Goal: Information Seeking & Learning: Learn about a topic

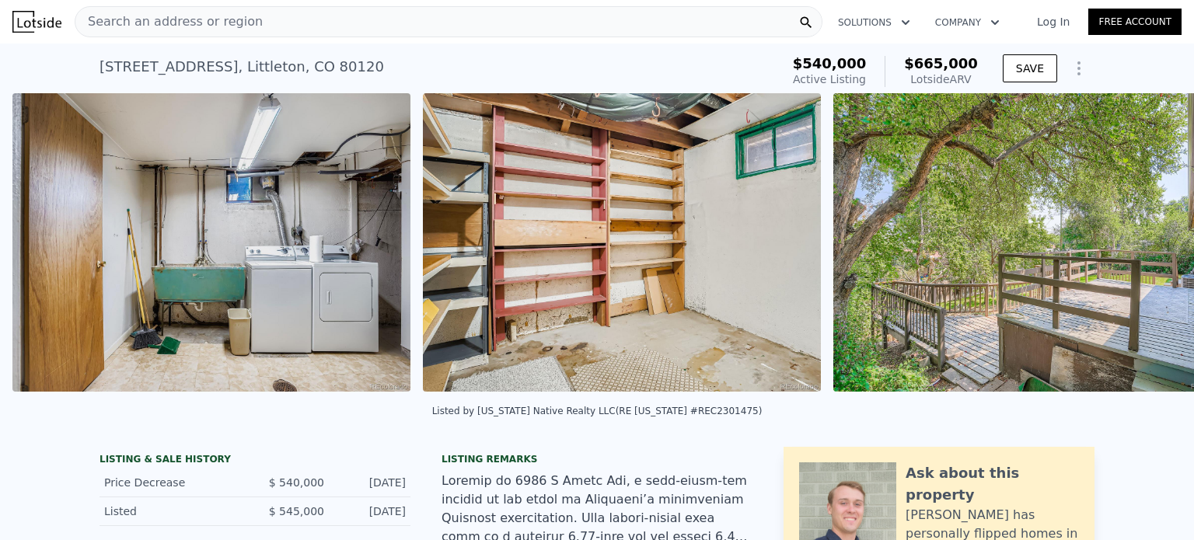
scroll to position [0, 10153]
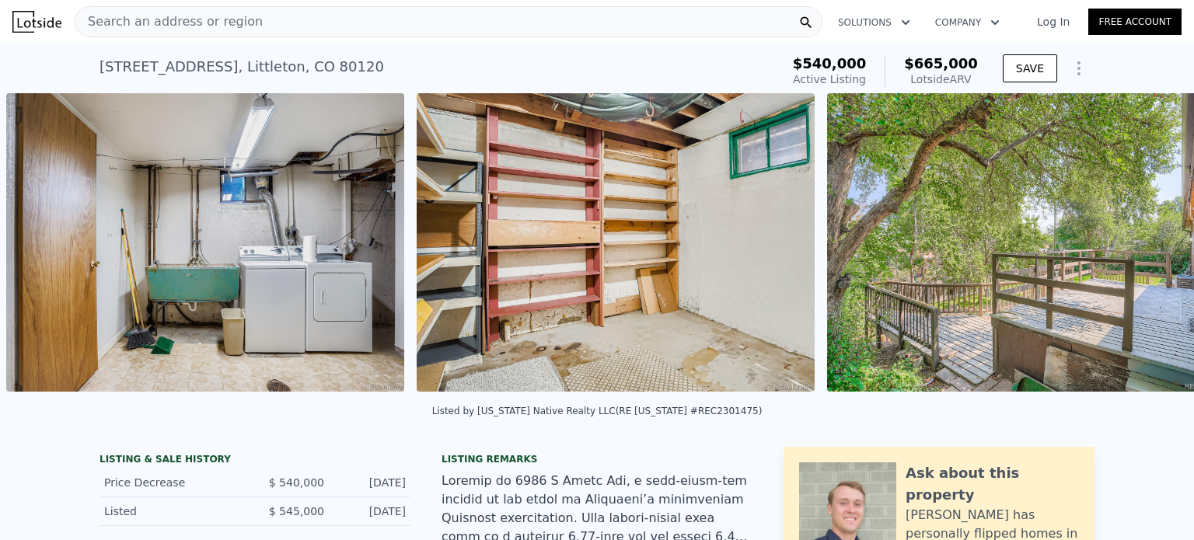
click at [1141, 322] on img at bounding box center [1026, 242] width 398 height 299
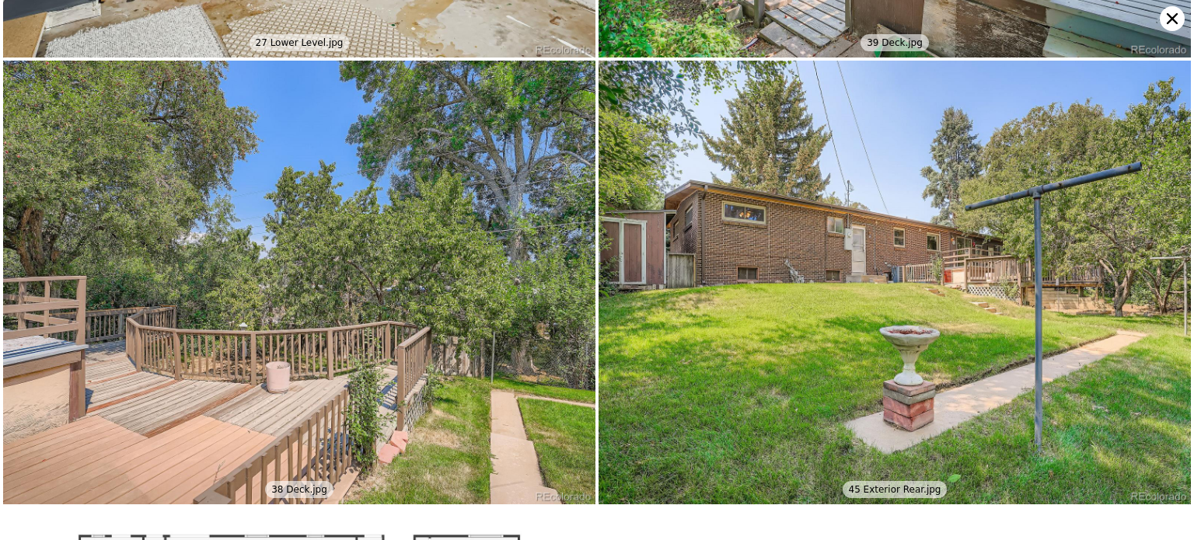
scroll to position [5759, 0]
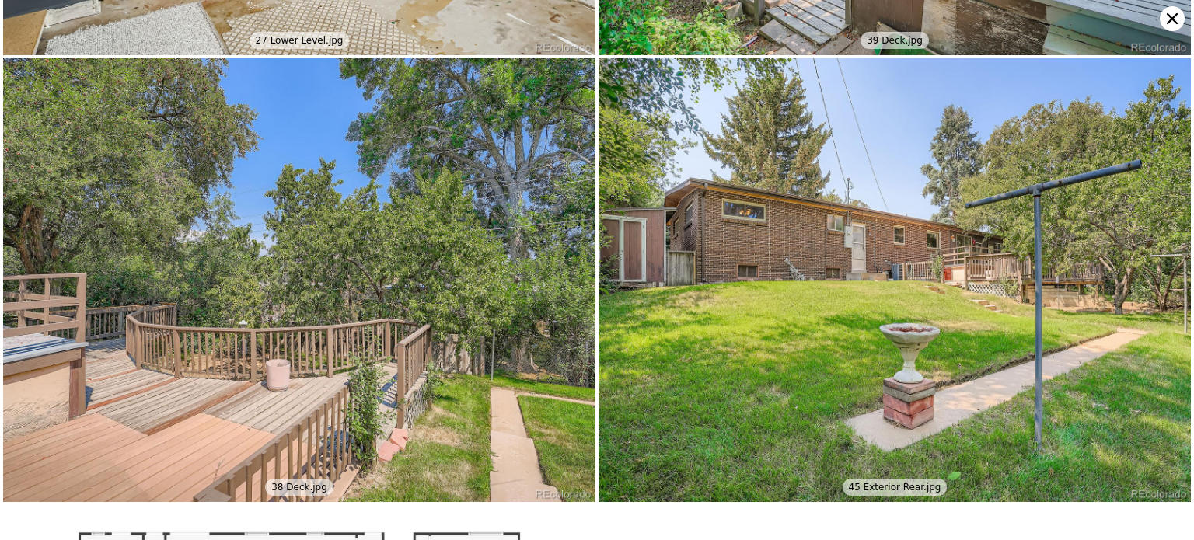
click at [1172, 15] on icon at bounding box center [1172, 18] width 25 height 25
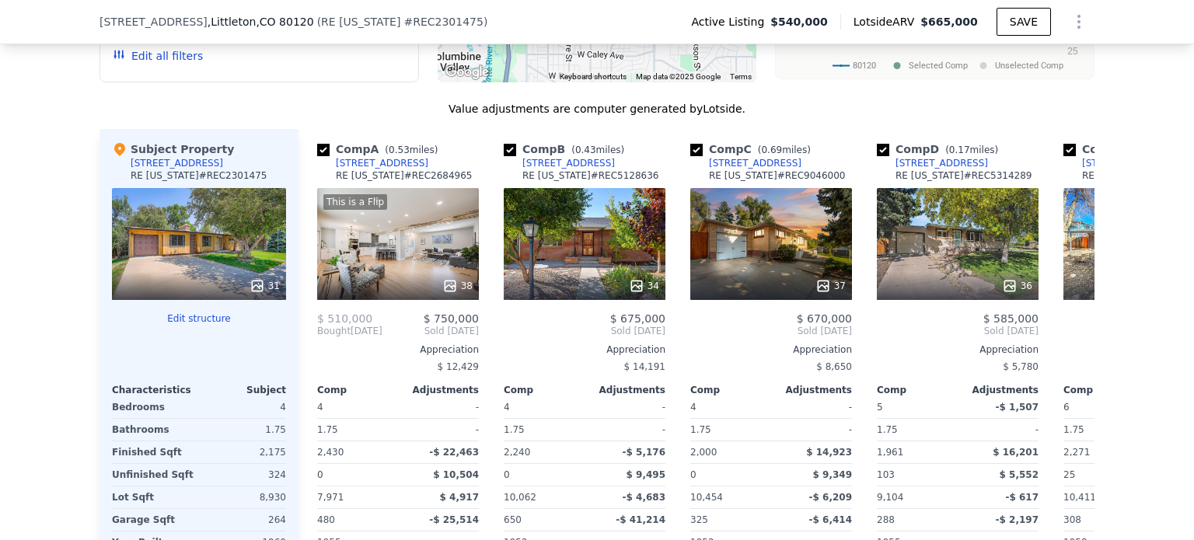
scroll to position [1510, 0]
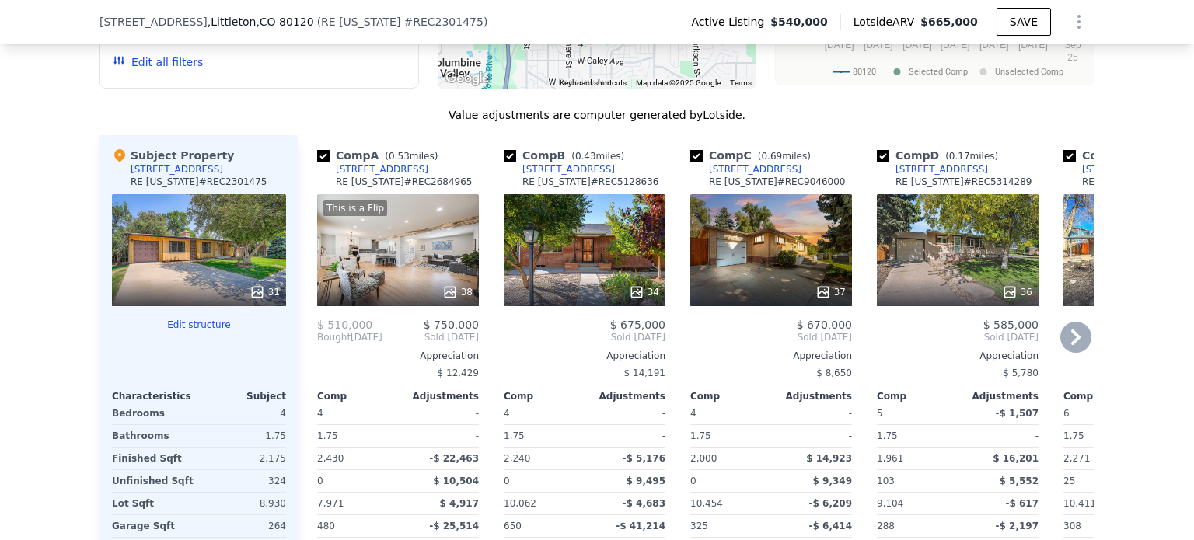
click at [447, 254] on div "This is a Flip 38" at bounding box center [398, 250] width 162 height 112
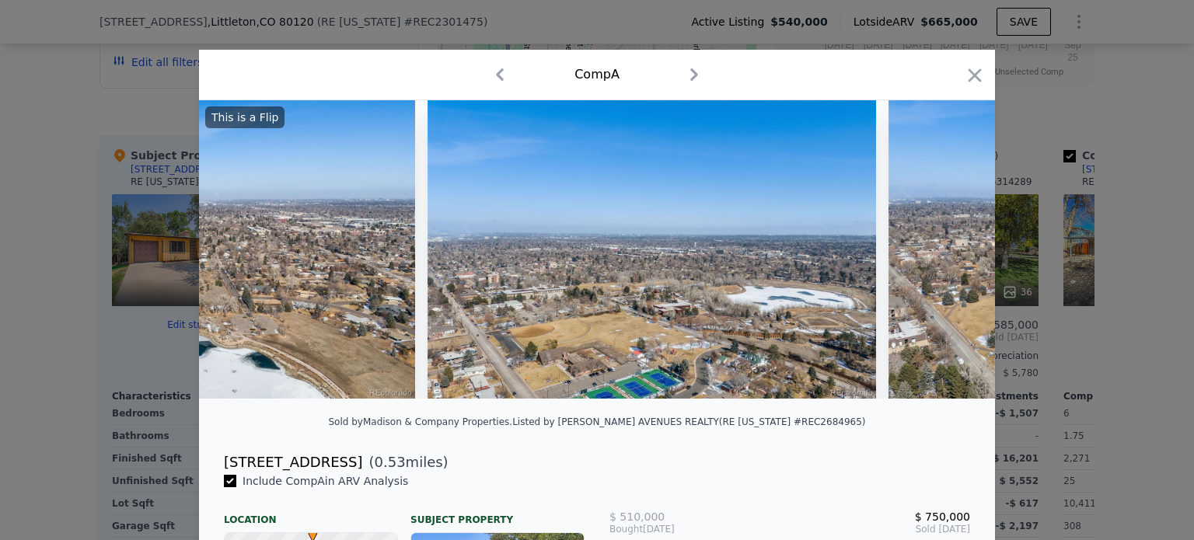
scroll to position [0, 16691]
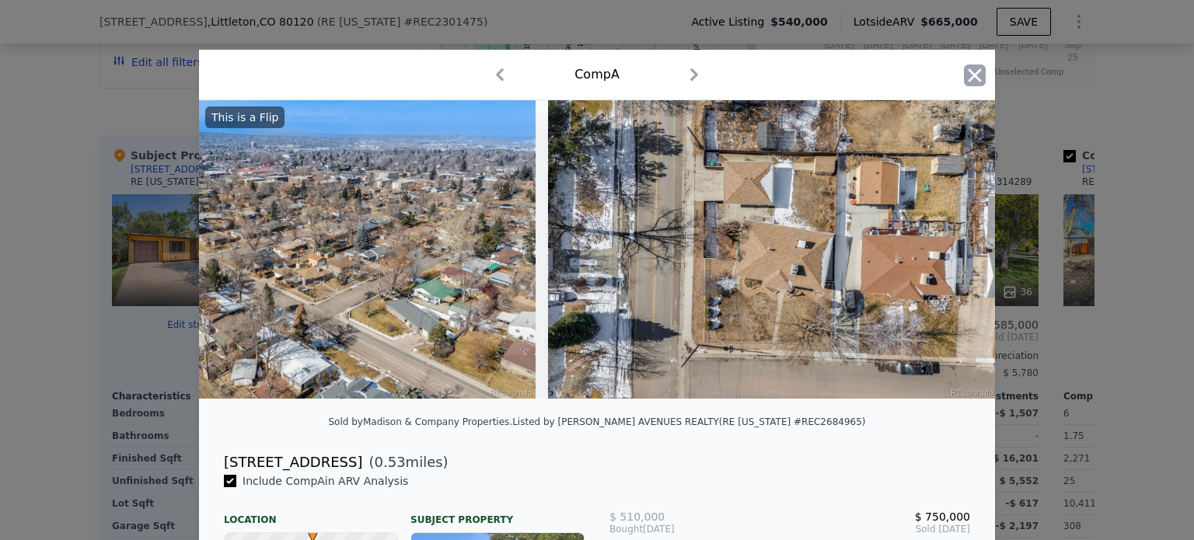
click at [970, 77] on icon "button" at bounding box center [975, 74] width 13 height 13
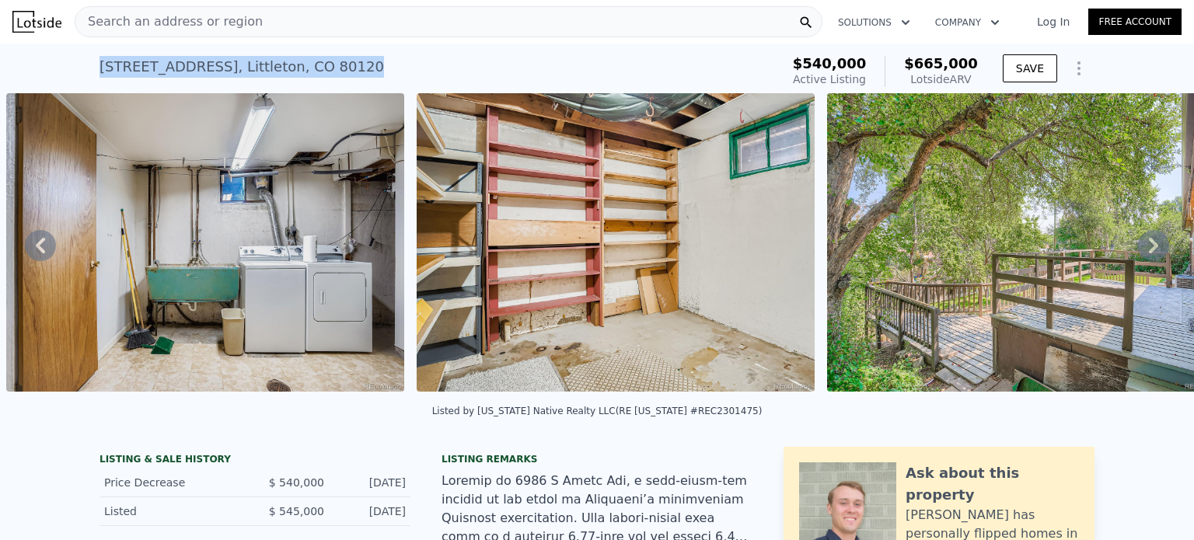
drag, startPoint x: 336, startPoint y: 66, endPoint x: 89, endPoint y: 61, distance: 246.5
click at [89, 61] on div "5470 S Huron Way , Littleton , CO 80120 Active at $540k (~ARV $665k ) $540,000 …" at bounding box center [597, 69] width 1194 height 50
copy div "5470 S Huron Way , Littleton , CO 80120"
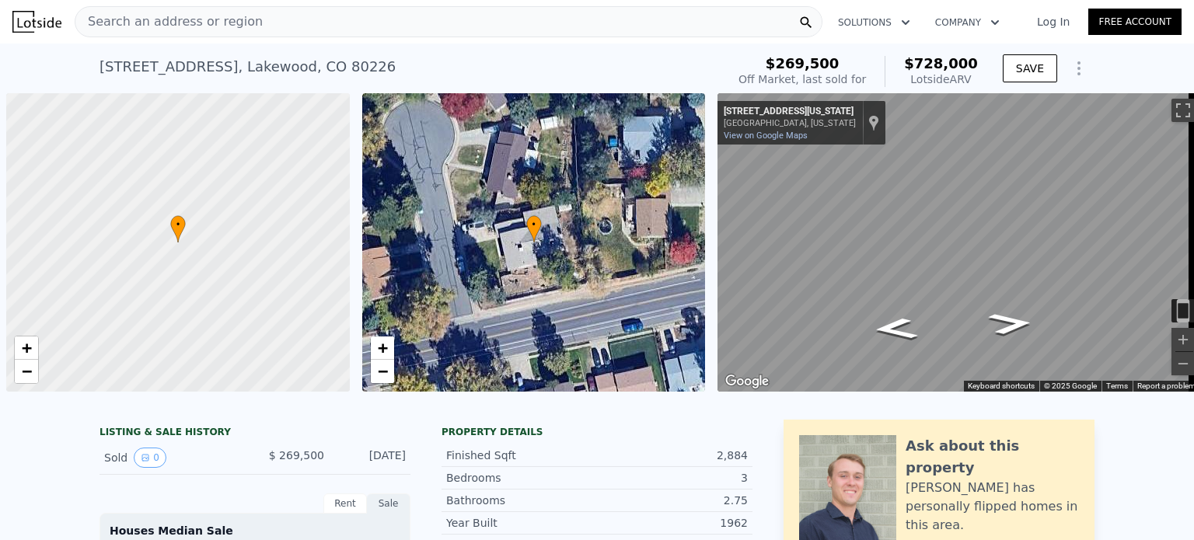
scroll to position [0, 6]
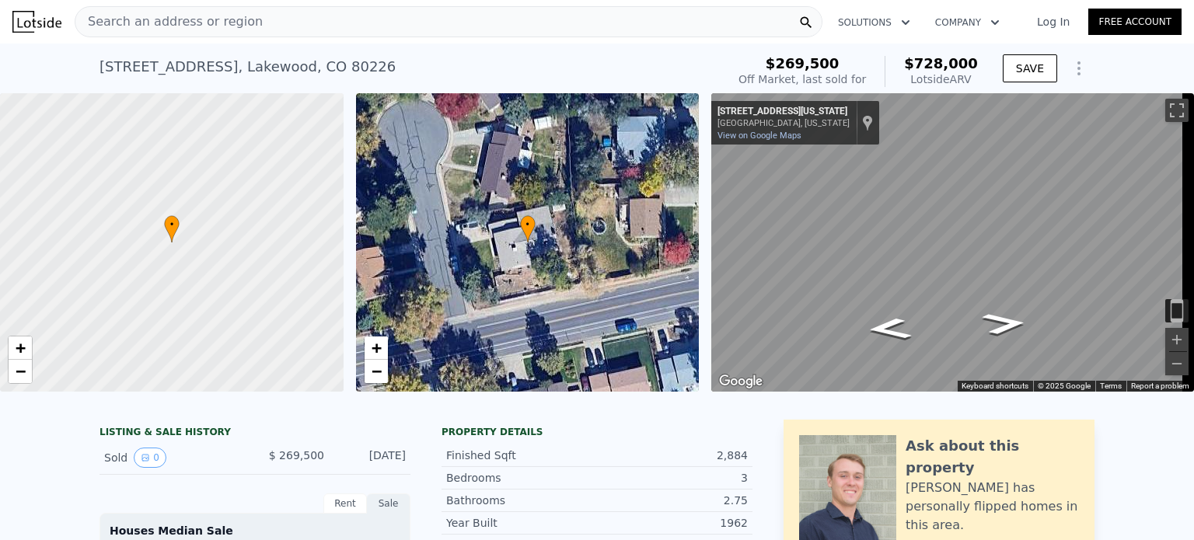
click at [139, 17] on span "Search an address or region" at bounding box center [168, 21] width 187 height 19
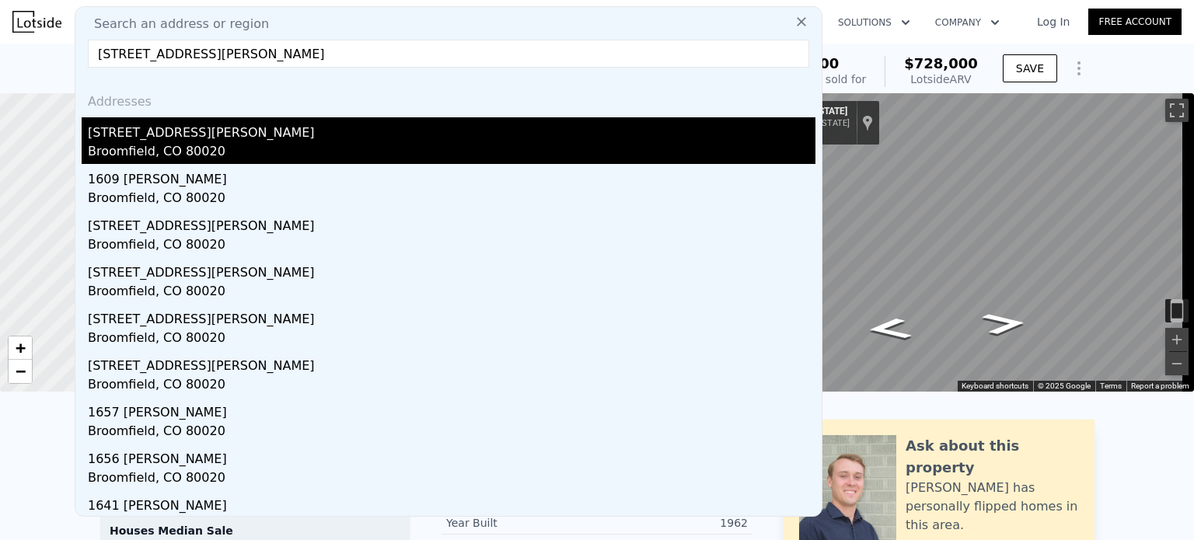
type input "[STREET_ADDRESS][PERSON_NAME]"
click at [151, 139] on div "[STREET_ADDRESS][PERSON_NAME]" at bounding box center [452, 129] width 728 height 25
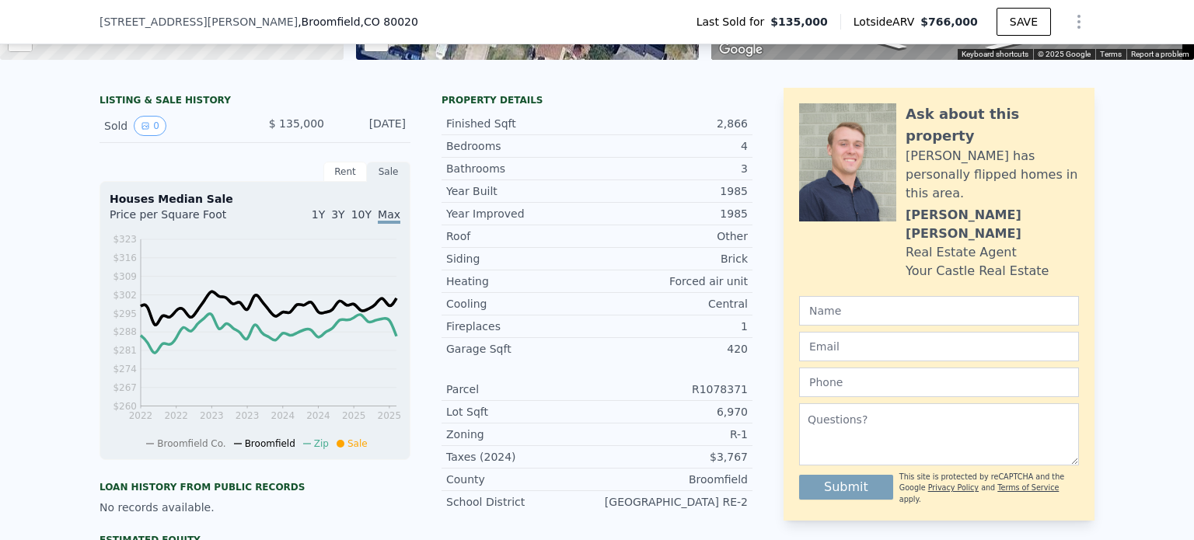
scroll to position [5, 0]
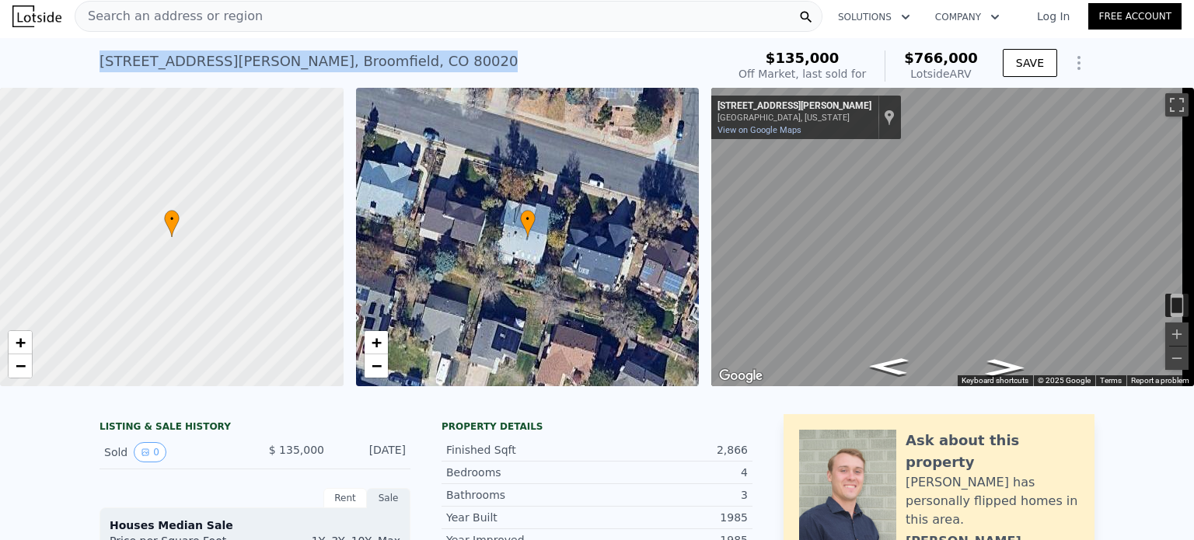
drag, startPoint x: 334, startPoint y: 64, endPoint x: 81, endPoint y: 54, distance: 253.7
click at [81, 54] on div "[STREET_ADDRESS][PERSON_NAME] Sold [DATE] for $135k (~ARV $766k ) $135,000 Off …" at bounding box center [597, 63] width 1194 height 50
copy div "[STREET_ADDRESS][PERSON_NAME]"
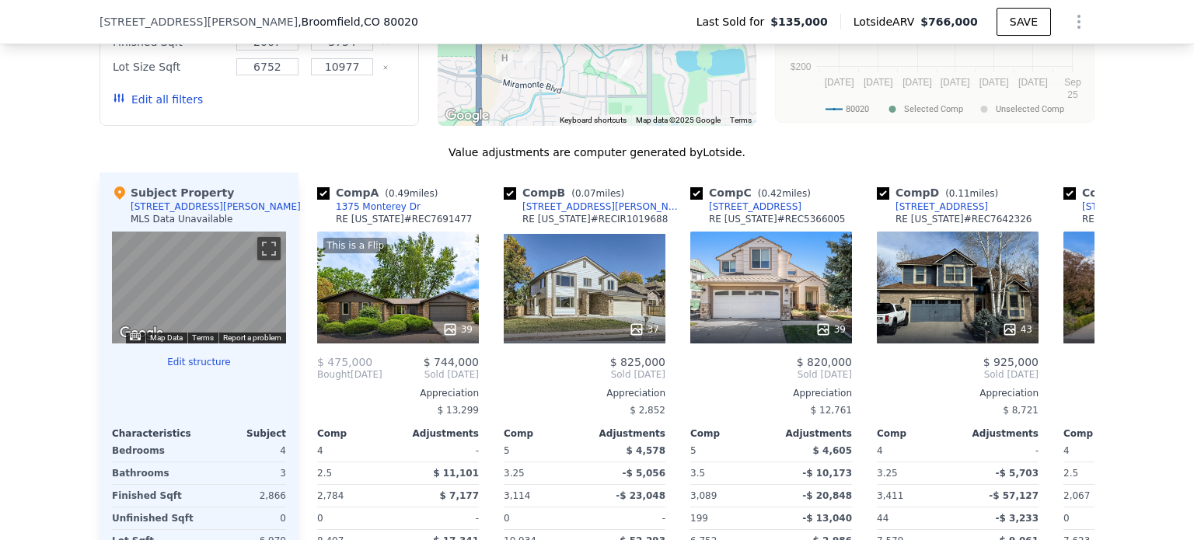
scroll to position [1385, 0]
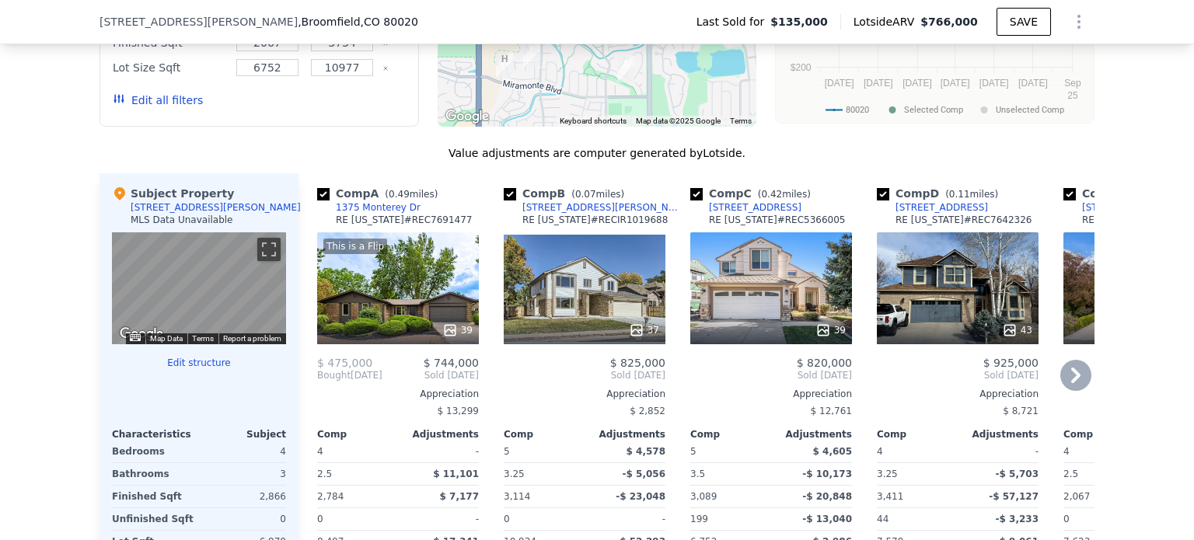
click at [389, 281] on div "This is a Flip 39" at bounding box center [398, 288] width 162 height 112
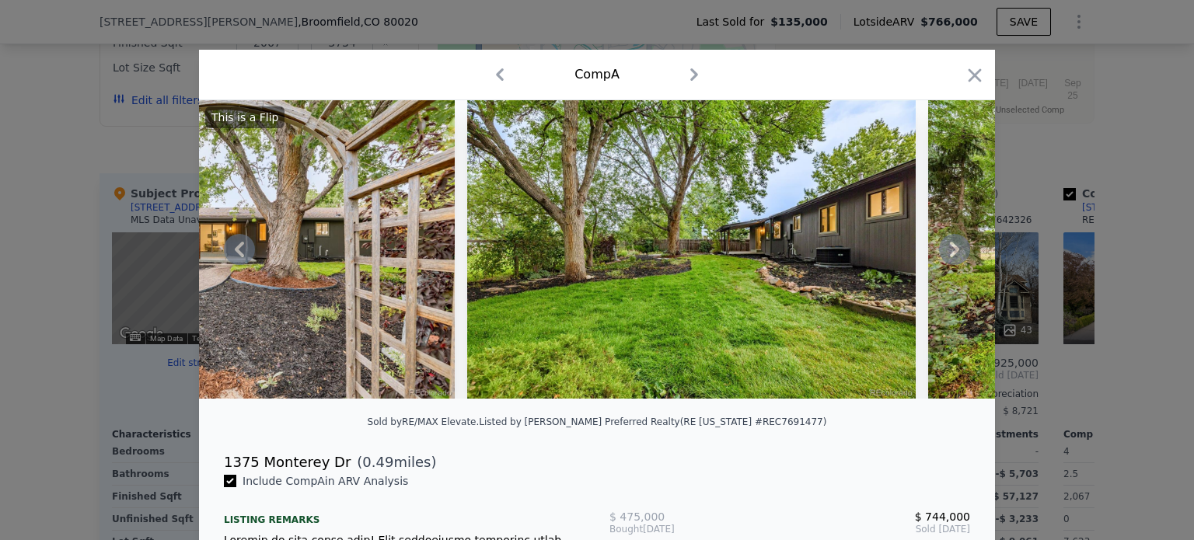
scroll to position [0, 17152]
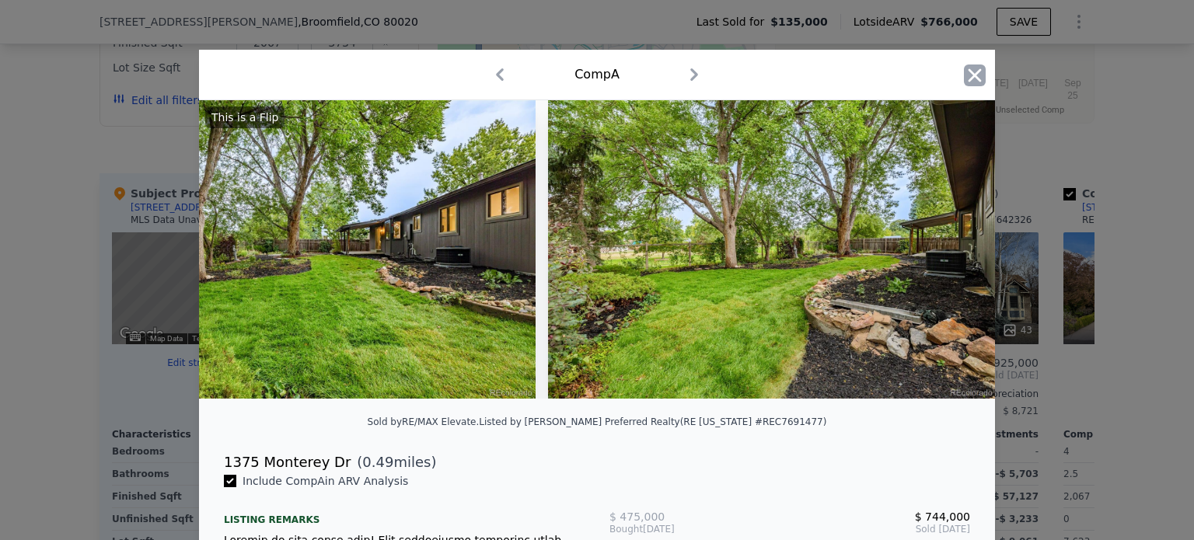
click at [964, 79] on icon "button" at bounding box center [975, 76] width 22 height 22
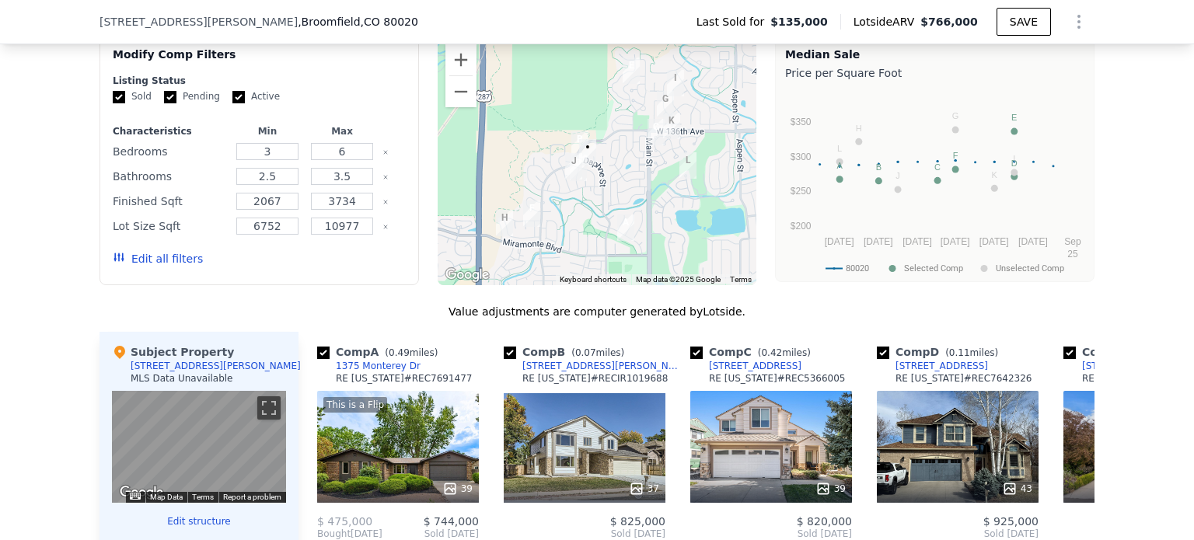
scroll to position [1226, 0]
drag, startPoint x: 192, startPoint y: 376, endPoint x: 166, endPoint y: 383, distance: 27.2
click at [166, 383] on div "Subject Property [STREET_ADDRESS][PERSON_NAME] MLS Data Unavailable" at bounding box center [199, 368] width 174 height 47
click at [198, 383] on div "MLS Data Unavailable" at bounding box center [182, 379] width 103 height 12
click at [184, 376] on div "Subject Property [STREET_ADDRESS][PERSON_NAME] MLS Data Unavailable" at bounding box center [199, 368] width 174 height 47
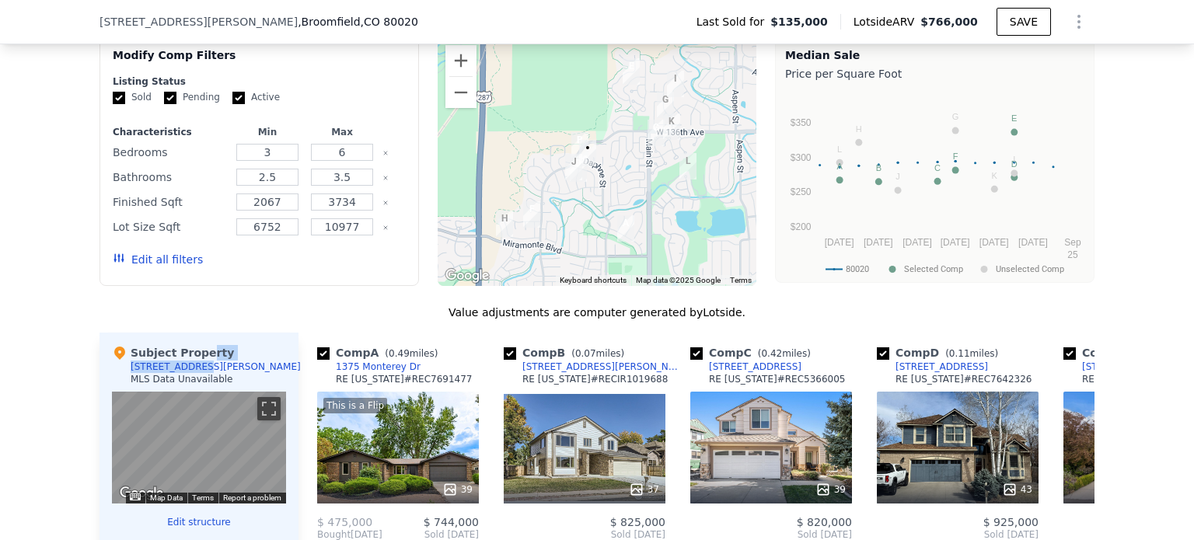
copy div "erty [STREET_ADDRESS][PERSON_NAME]"
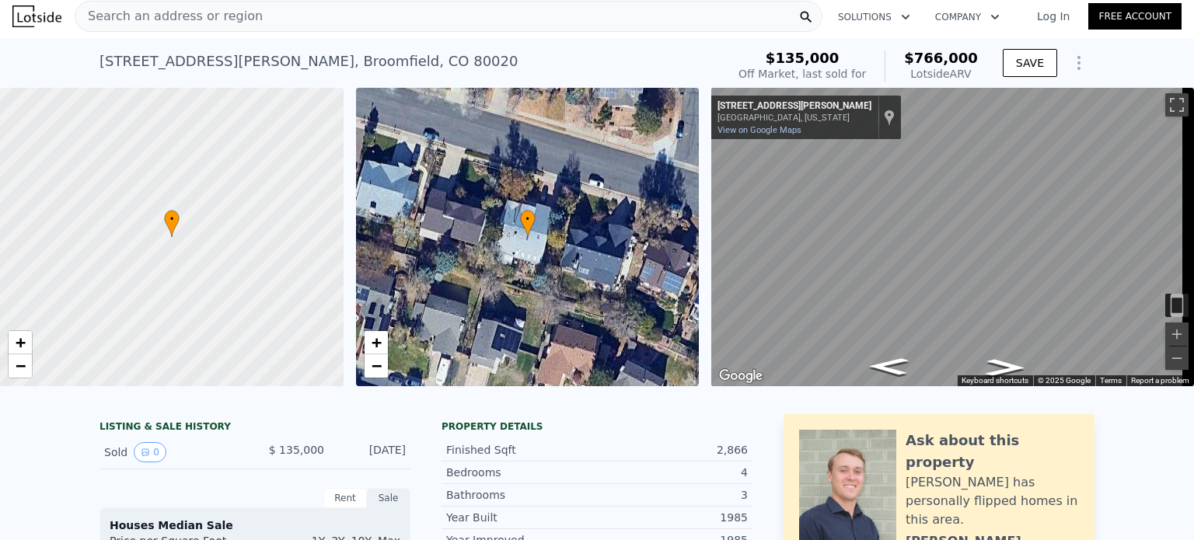
scroll to position [0, 0]
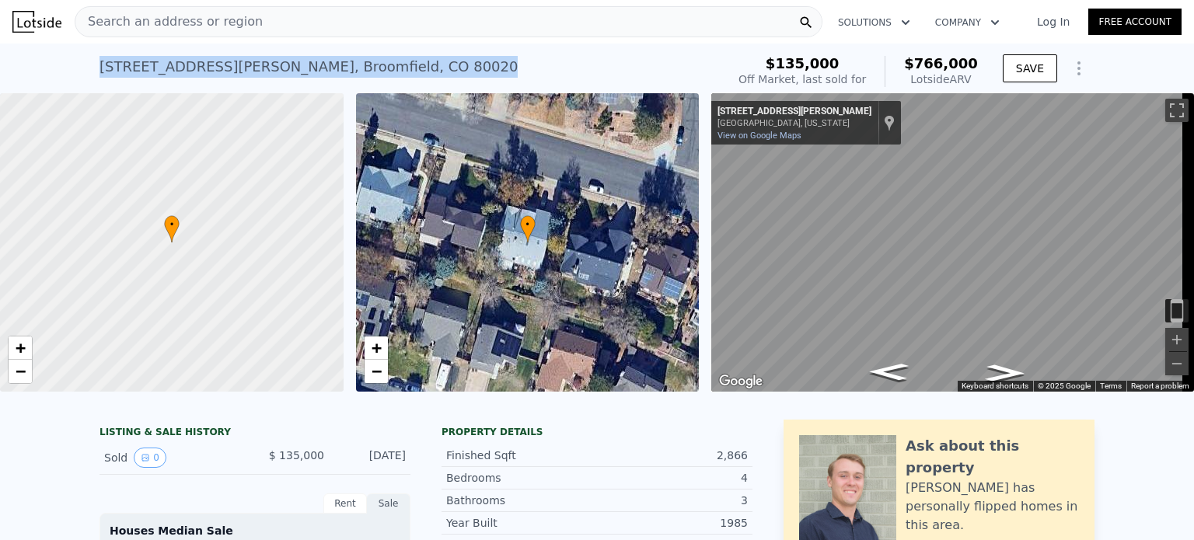
drag, startPoint x: 347, startPoint y: 68, endPoint x: 93, endPoint y: 71, distance: 253.5
click at [100, 71] on div "[STREET_ADDRESS][PERSON_NAME] Sold [DATE] for $135k (~ARV $766k )" at bounding box center [410, 72] width 620 height 44
copy div "[STREET_ADDRESS][PERSON_NAME]"
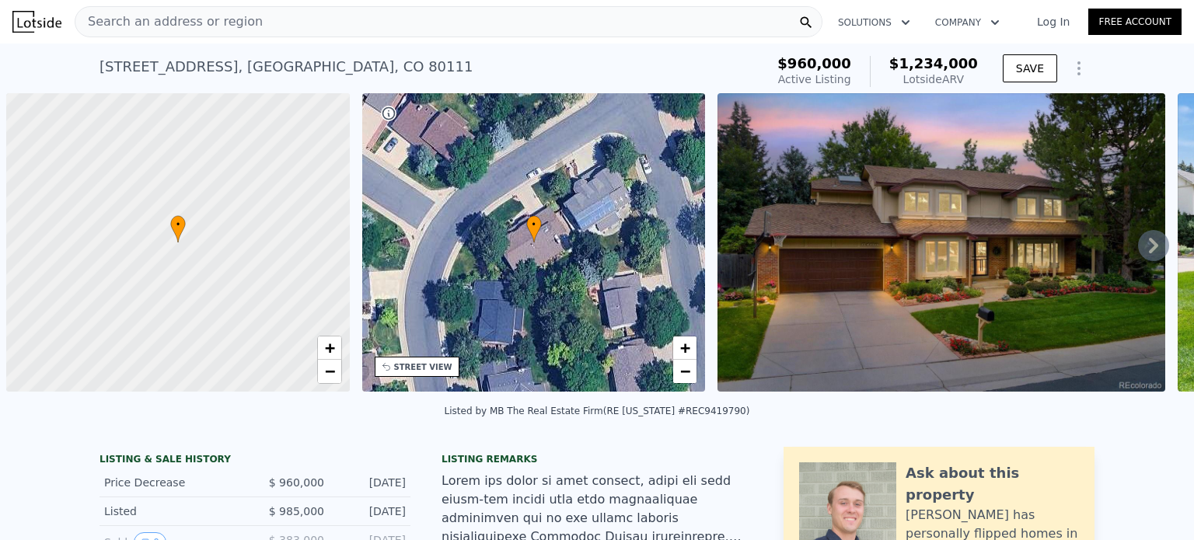
scroll to position [0, 6]
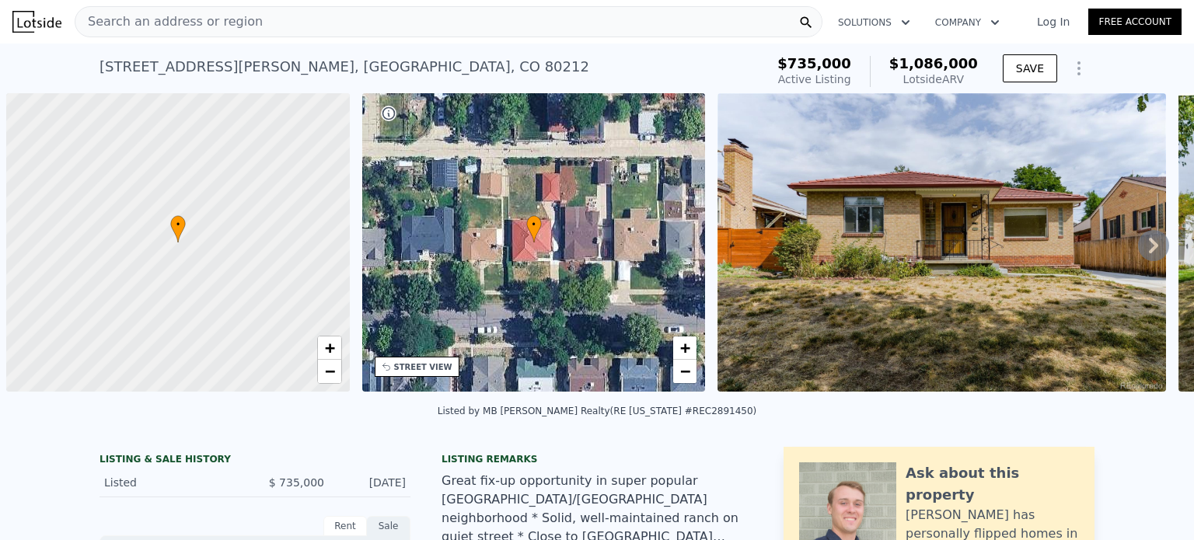
scroll to position [0, 6]
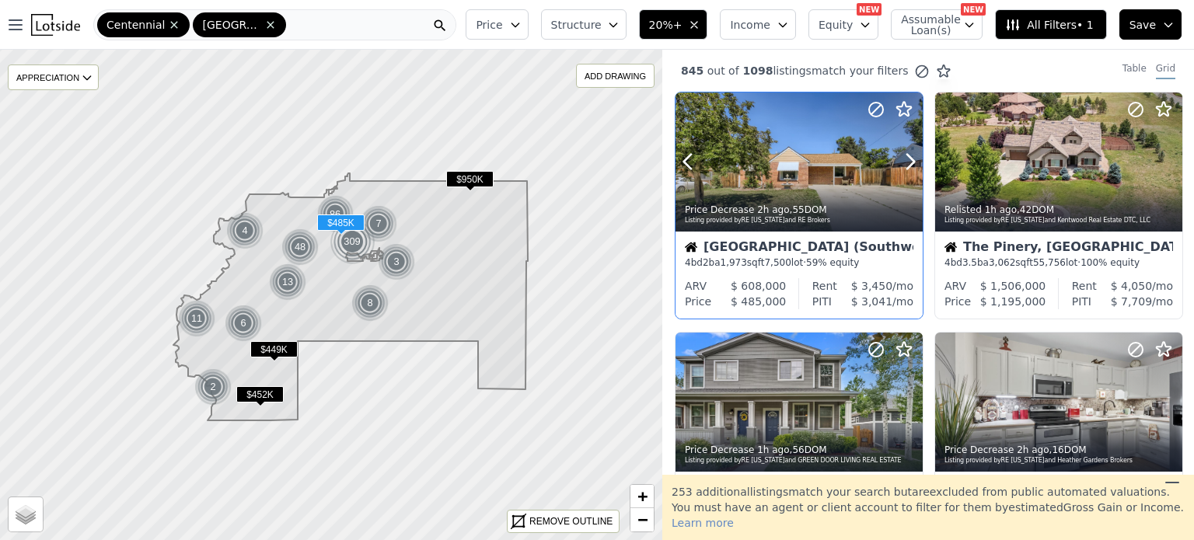
click at [830, 173] on div at bounding box center [873, 143] width 100 height 100
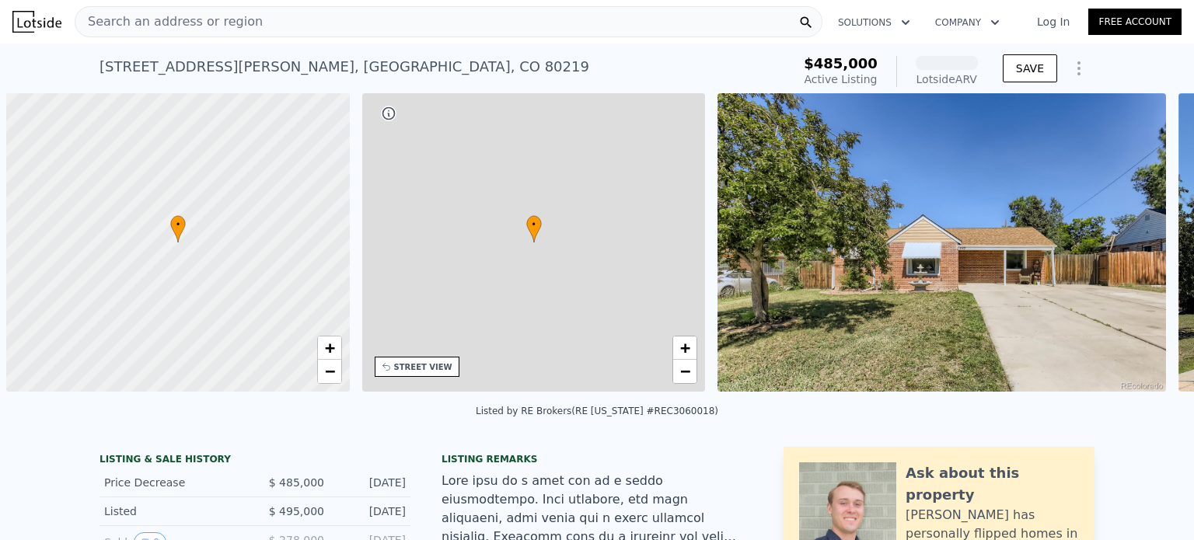
scroll to position [0, 6]
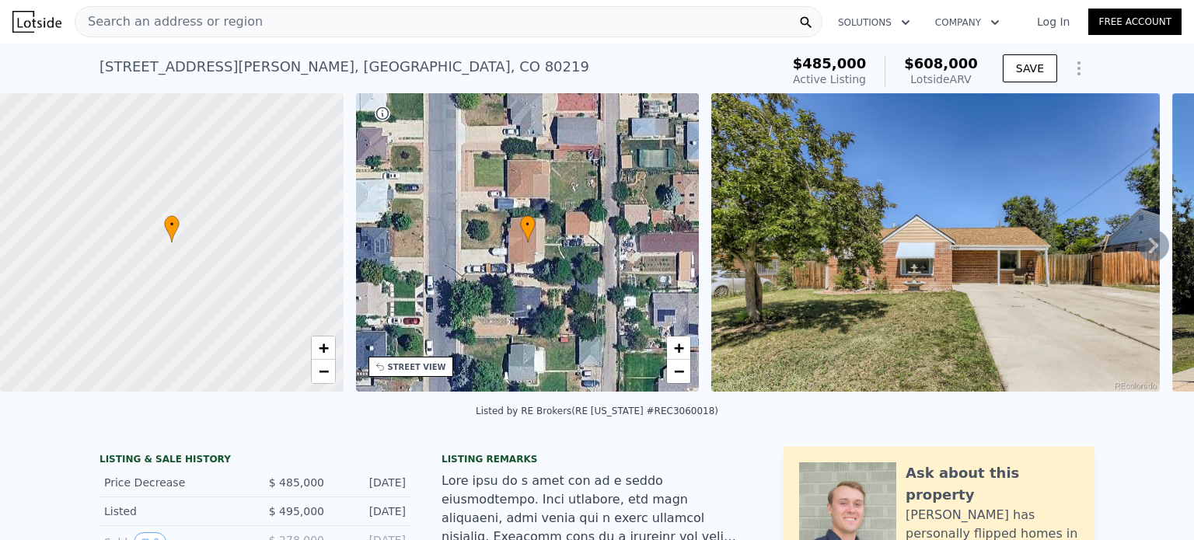
click at [284, 19] on div "Search an address or region" at bounding box center [449, 21] width 748 height 31
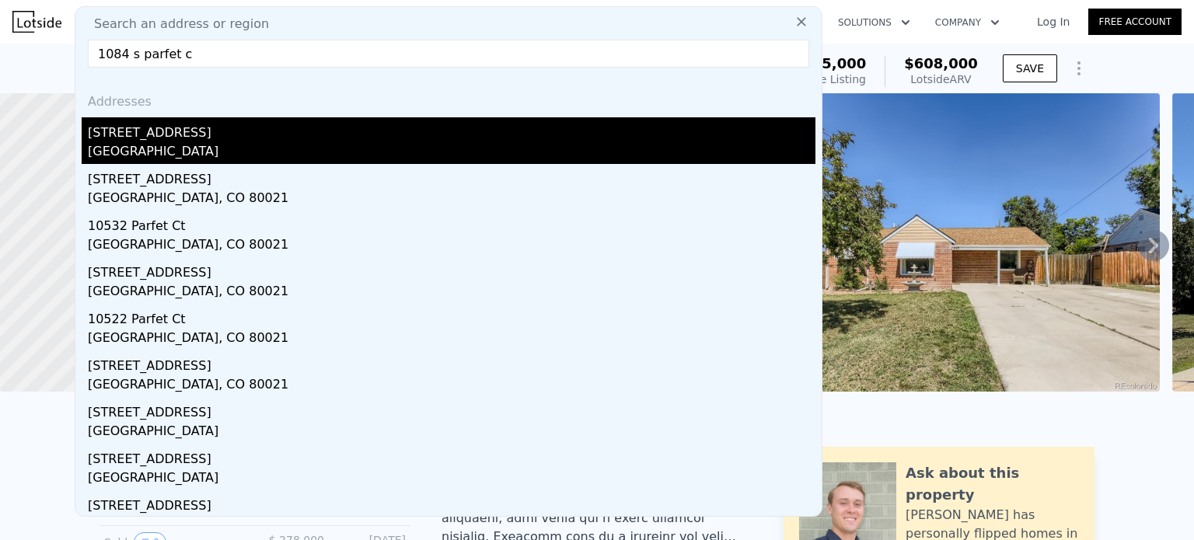
type input "1084 s parfet c"
click at [173, 133] on div "[STREET_ADDRESS]" at bounding box center [452, 129] width 728 height 25
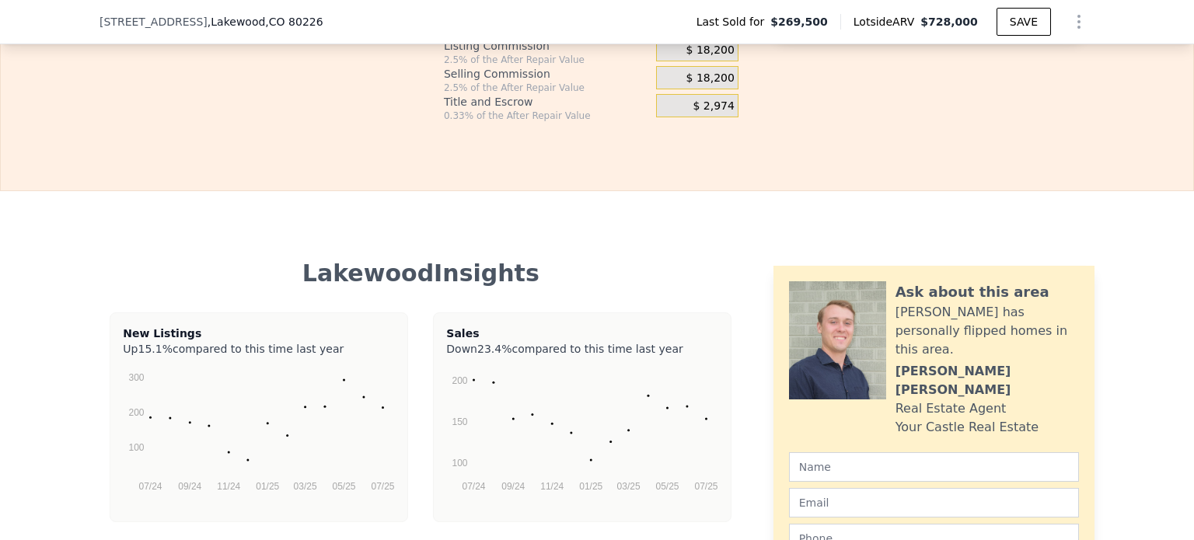
scroll to position [2724, 0]
